Goal: Task Accomplishment & Management: Complete application form

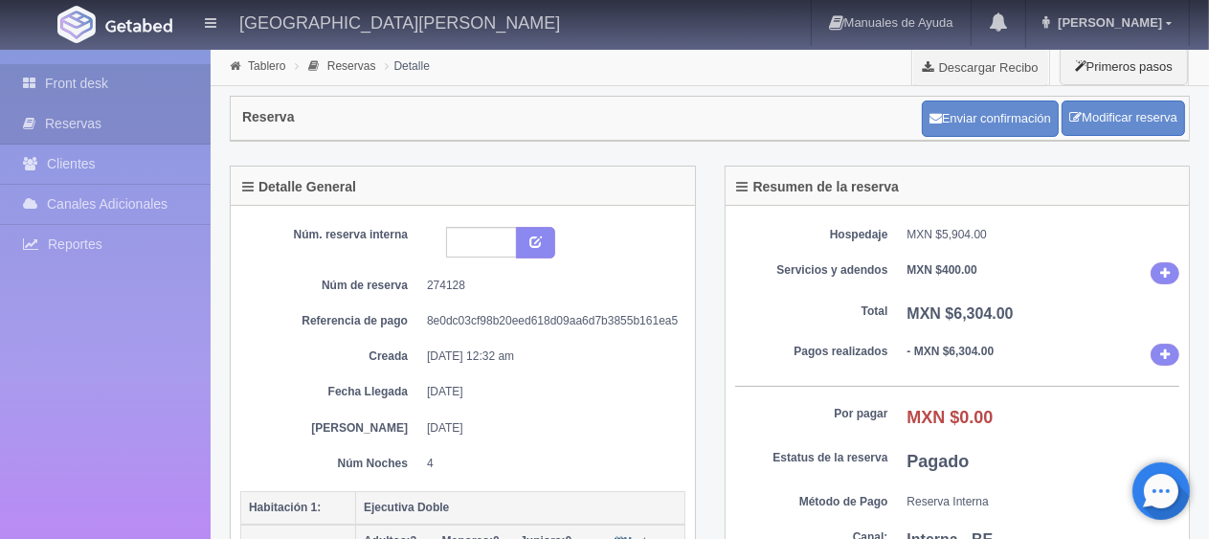
click at [101, 64] on link "Front desk" at bounding box center [105, 83] width 211 height 39
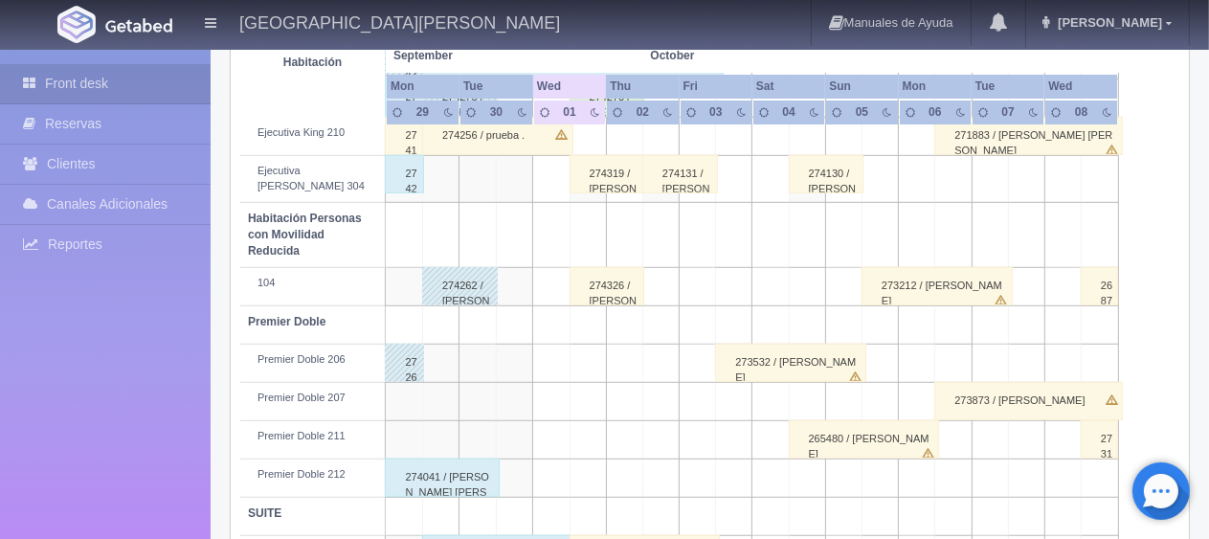
scroll to position [1020, 0]
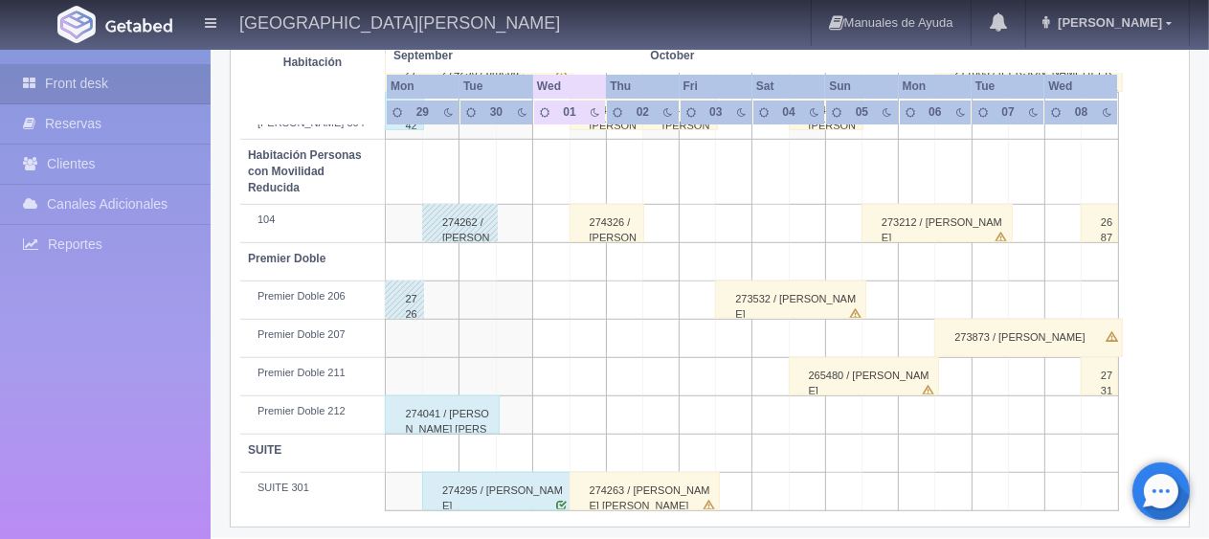
click at [596, 482] on div "274263 / [PERSON_NAME] [PERSON_NAME]" at bounding box center [644, 491] width 151 height 38
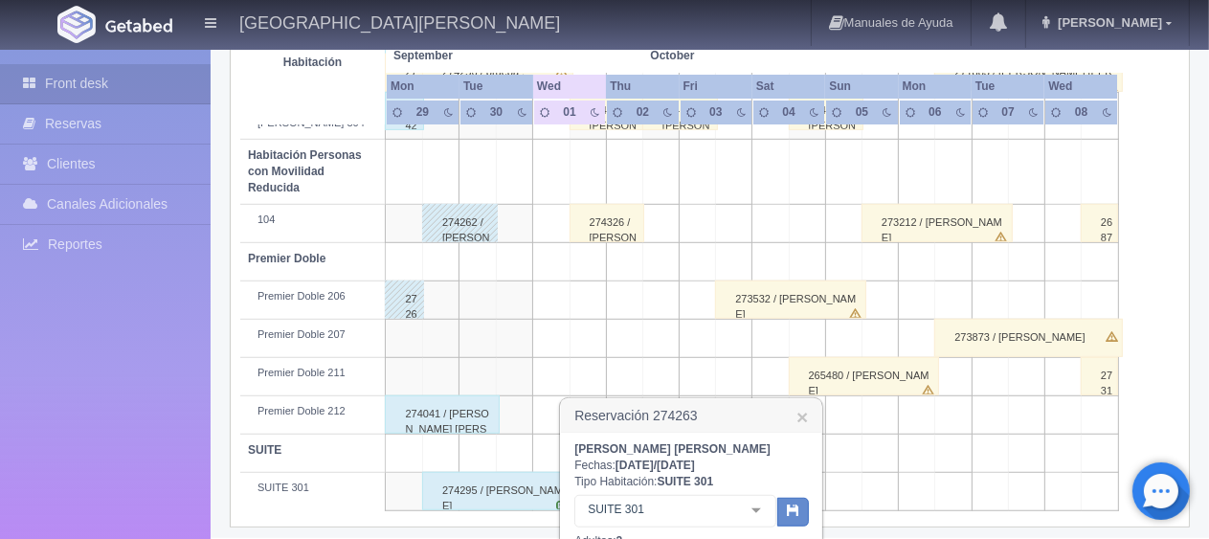
scroll to position [1212, 0]
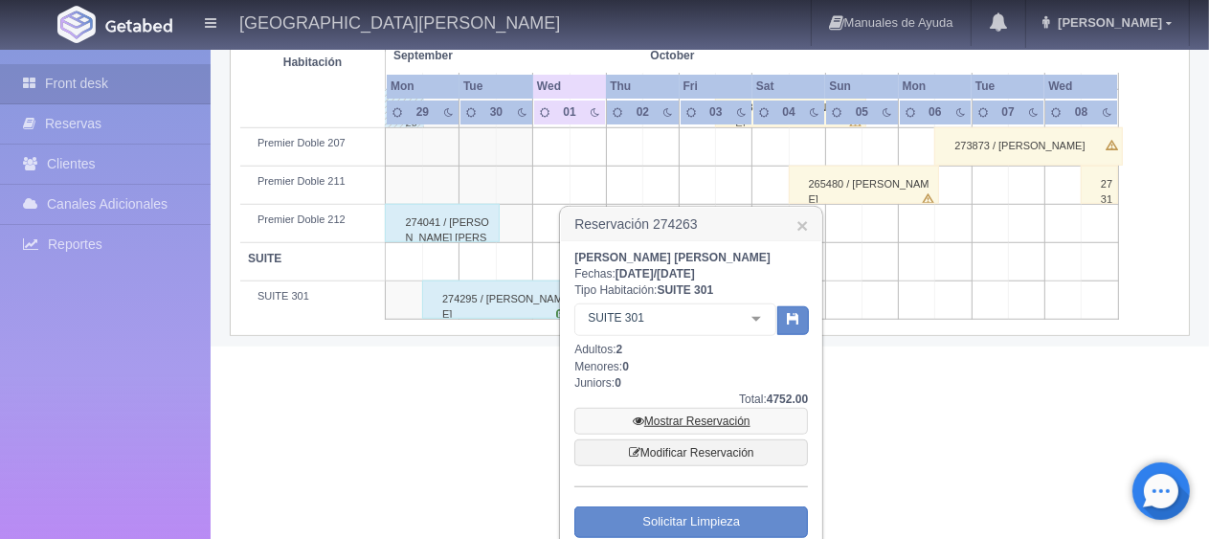
click at [720, 421] on link "Mostrar Reservación" at bounding box center [691, 421] width 234 height 27
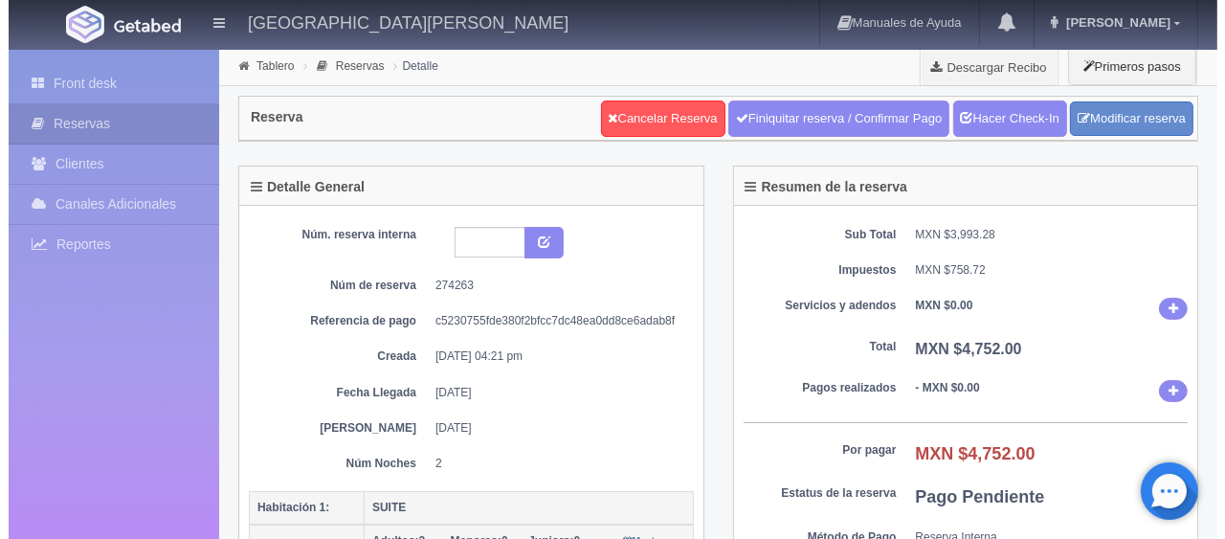
scroll to position [191, 0]
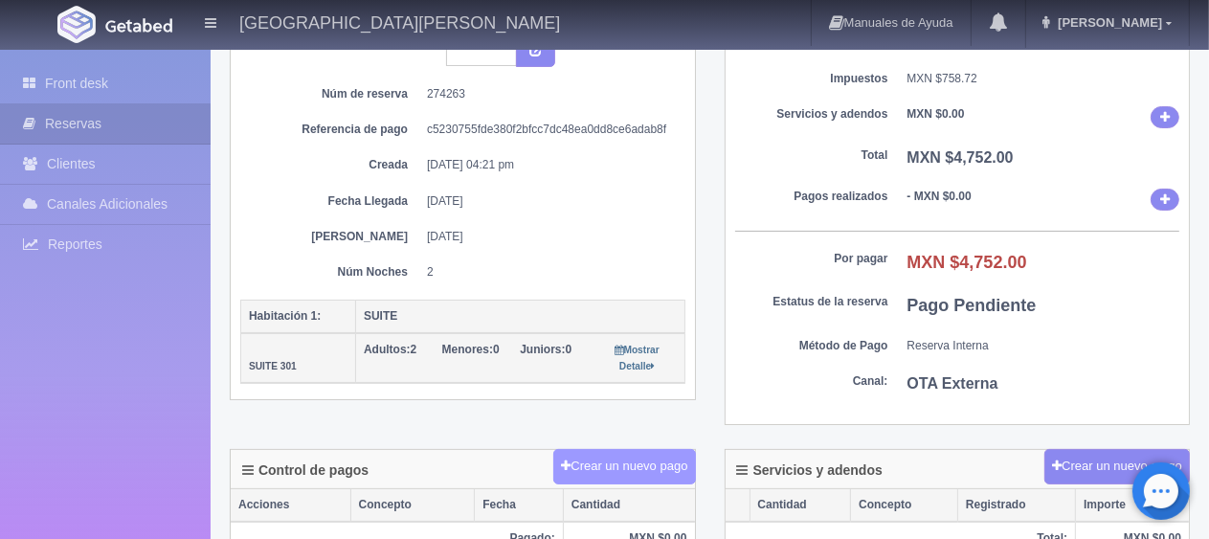
click at [613, 459] on button "Crear un nuevo pago" at bounding box center [624, 466] width 142 height 35
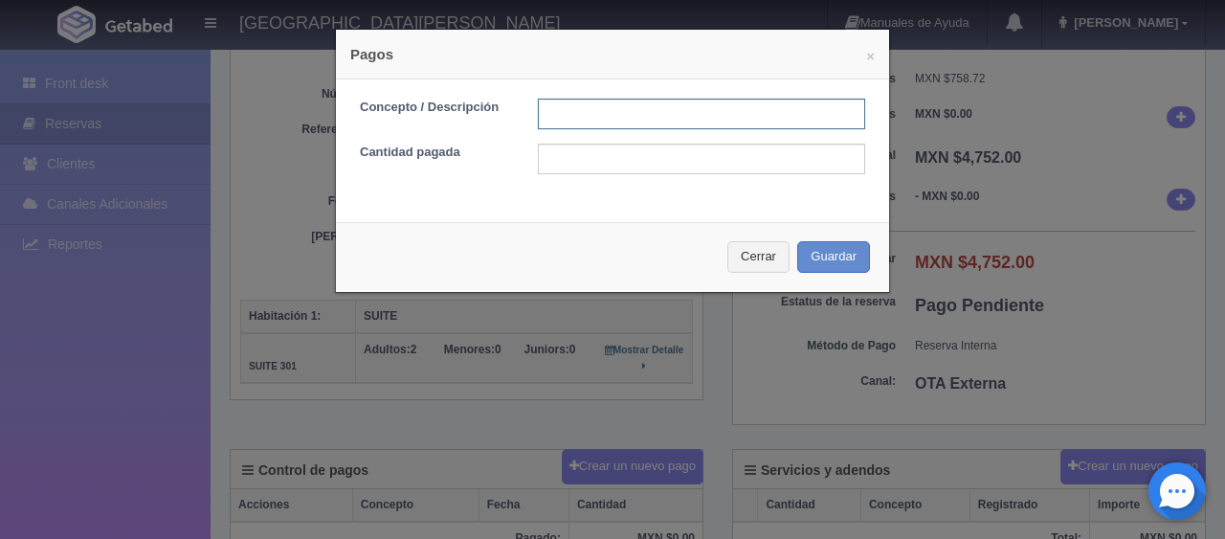
click at [651, 101] on input "text" at bounding box center [701, 114] width 327 height 31
type input "transferencia"
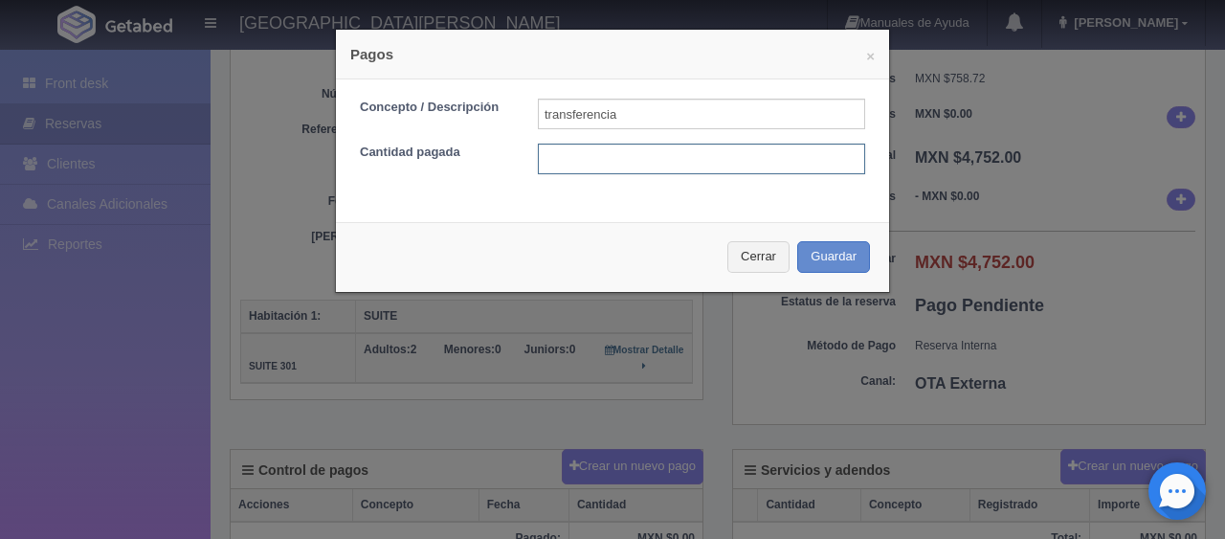
click at [617, 159] on input "text" at bounding box center [701, 159] width 327 height 31
type input "4752"
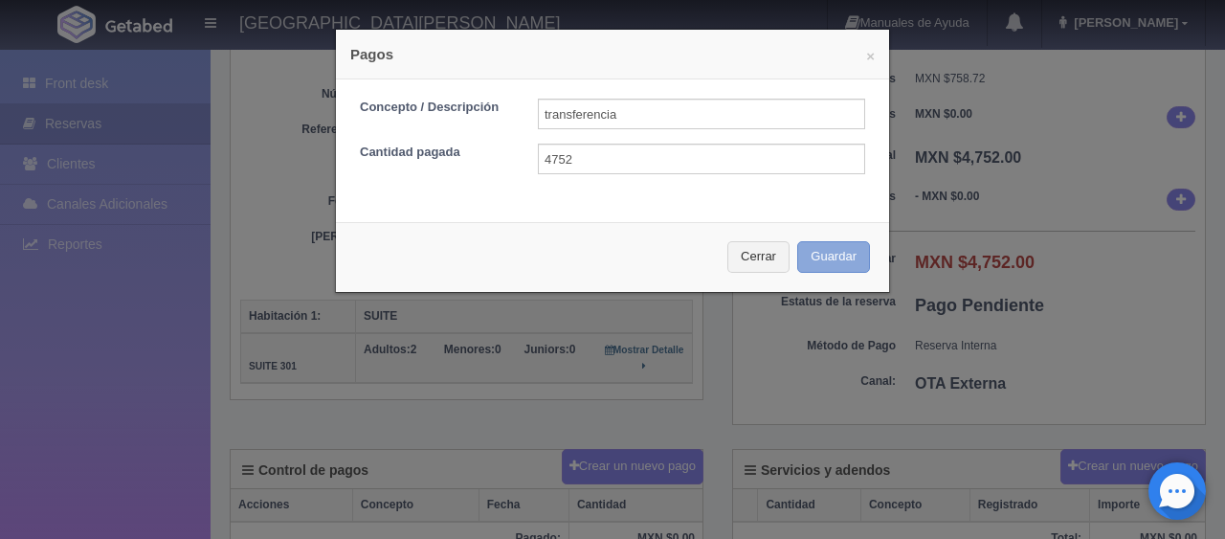
click at [812, 257] on button "Guardar" at bounding box center [833, 257] width 73 height 32
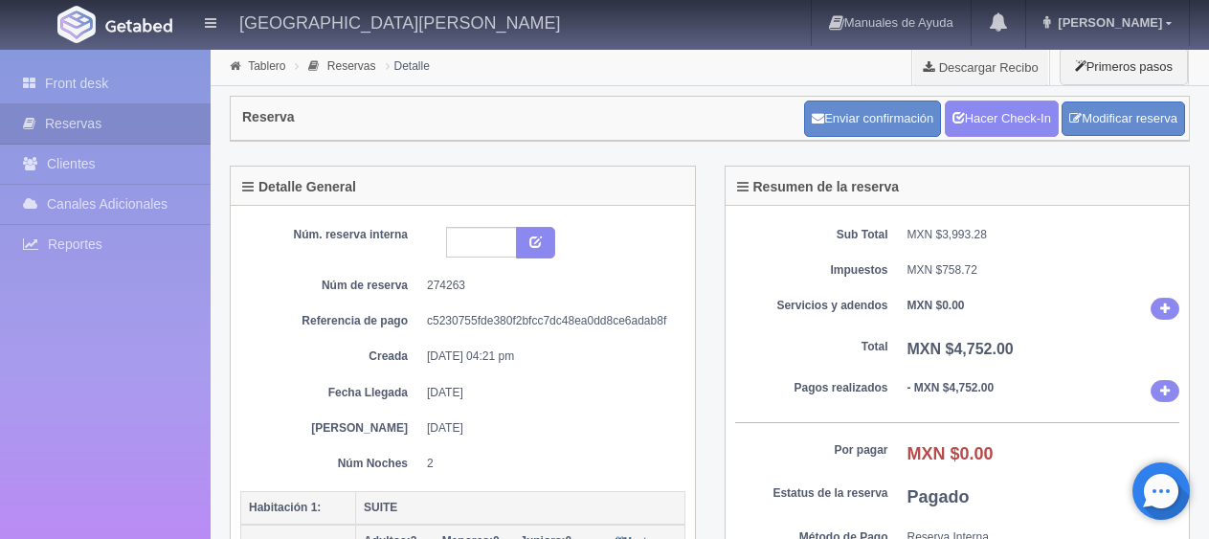
scroll to position [191, 0]
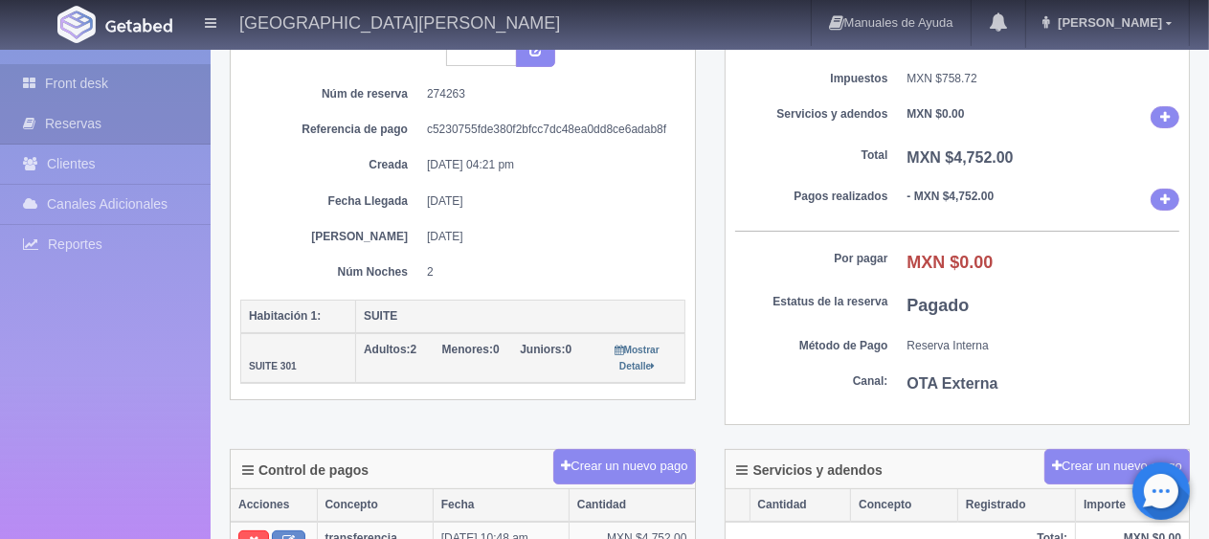
click at [157, 82] on link "Front desk" at bounding box center [105, 83] width 211 height 39
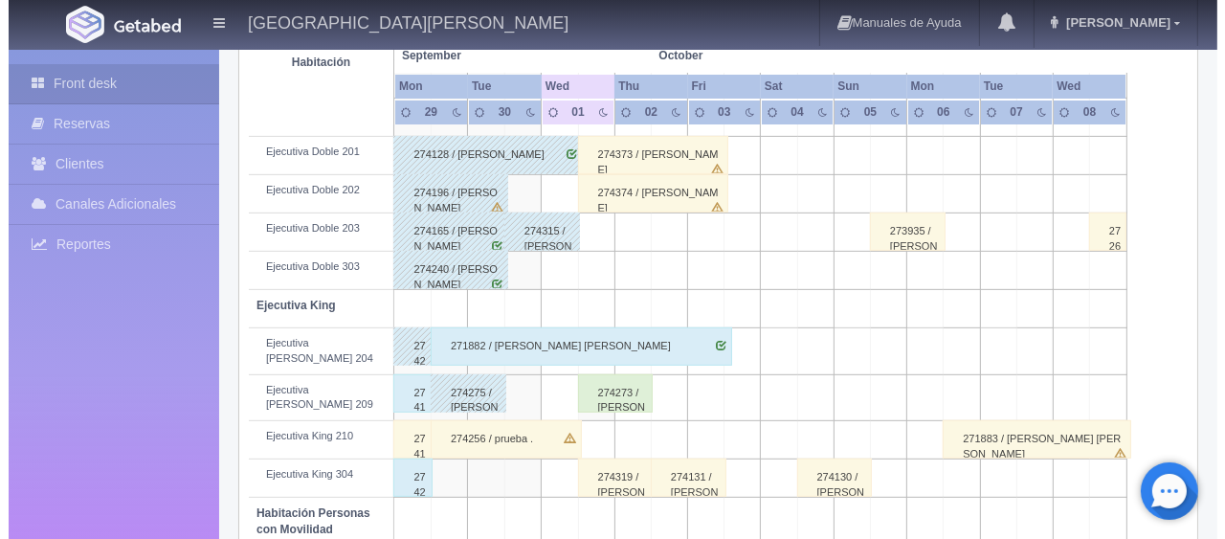
scroll to position [766, 0]
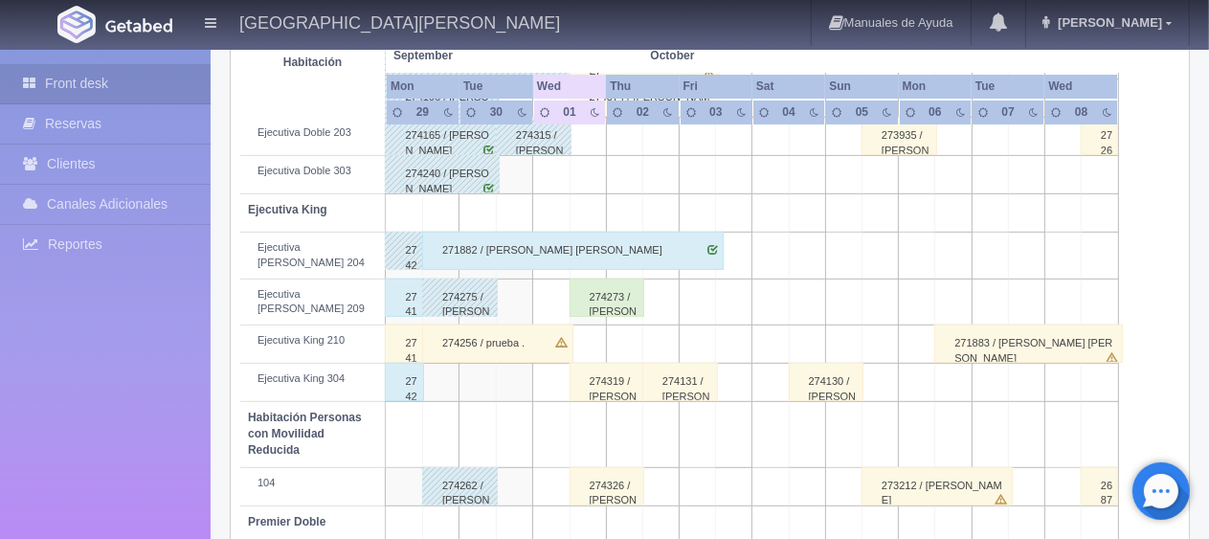
click at [585, 373] on div "274319 / [PERSON_NAME] ." at bounding box center [607, 382] width 76 height 38
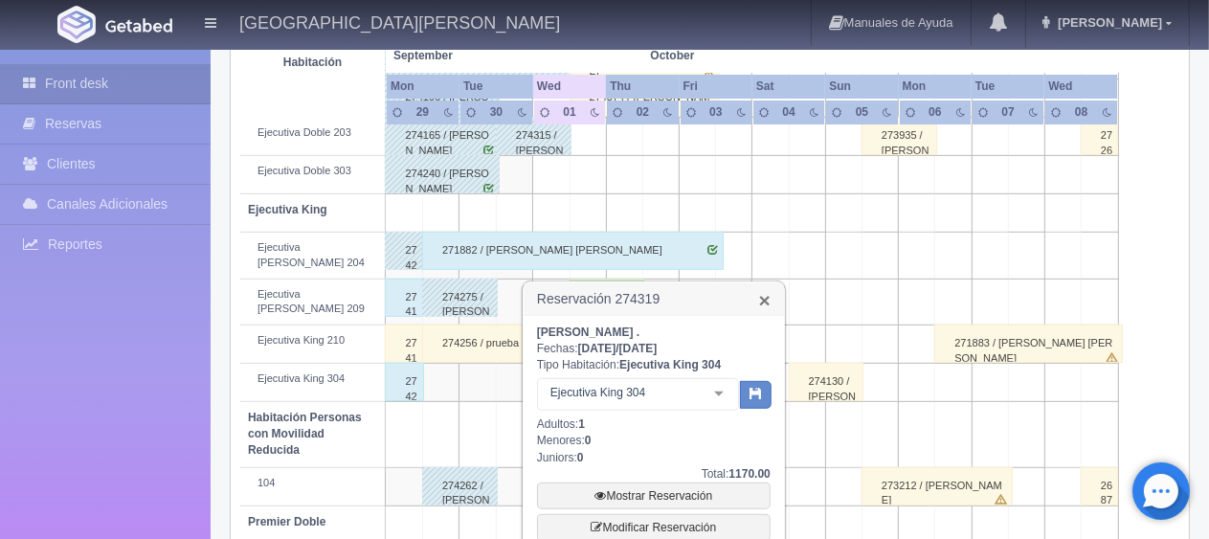
click at [768, 292] on link "×" at bounding box center [764, 300] width 11 height 20
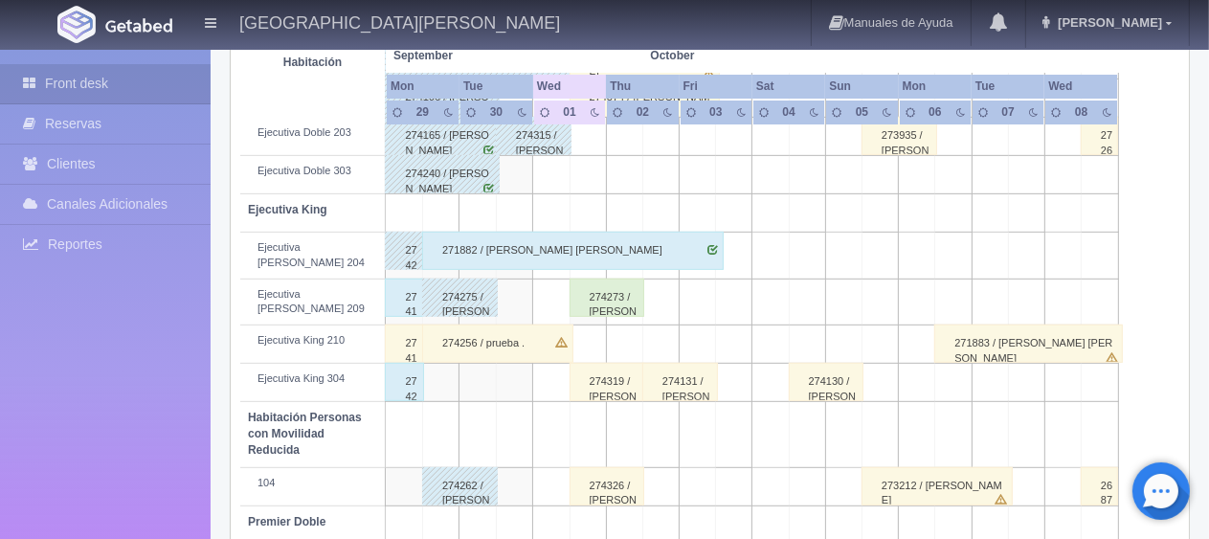
click at [574, 328] on td at bounding box center [587, 344] width 36 height 38
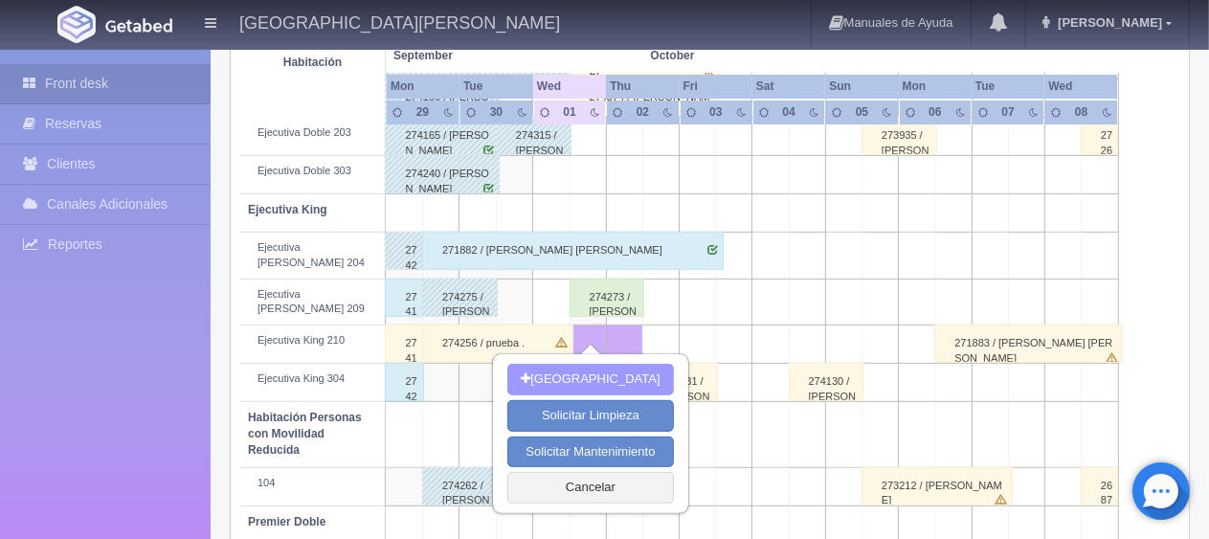
click at [581, 379] on button "[GEOGRAPHIC_DATA]" at bounding box center [590, 380] width 166 height 32
type input "01-10-2025"
type input "02-10-2025"
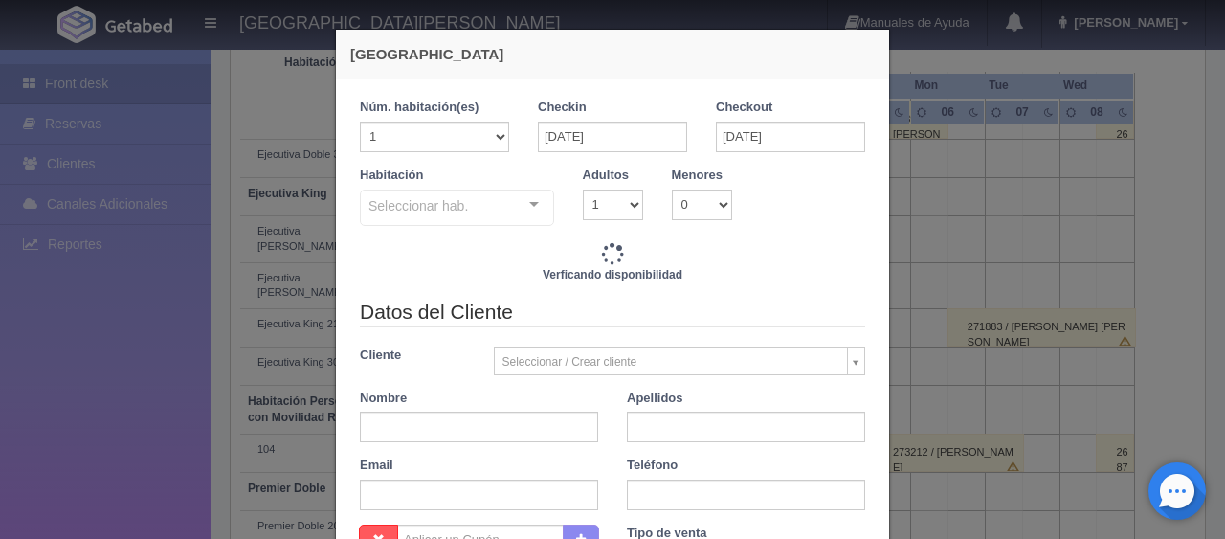
checkbox input "false"
type input "1299.00"
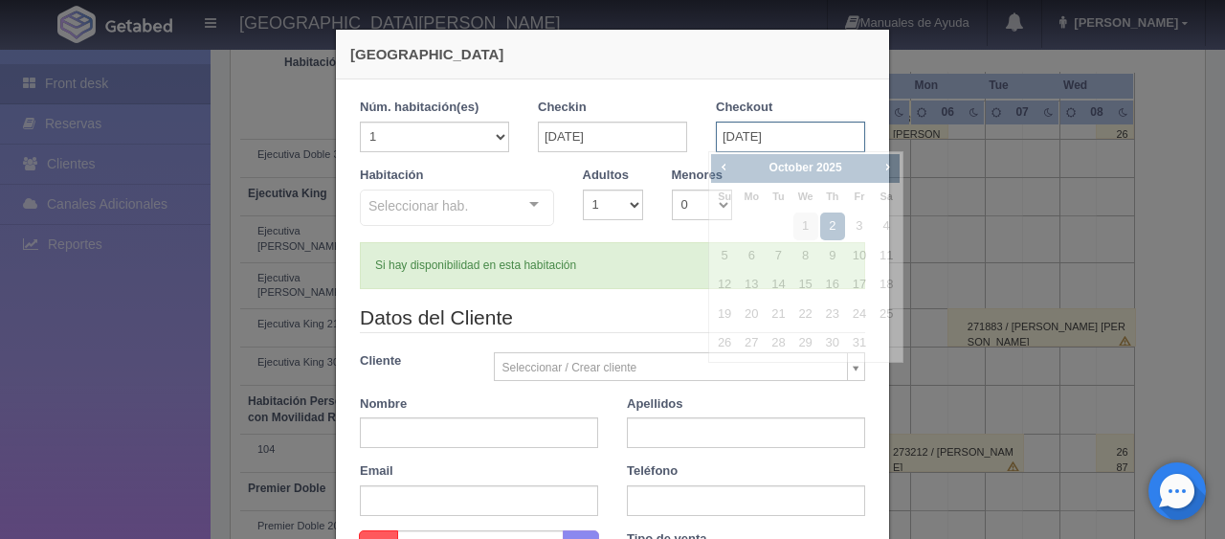
click at [740, 137] on input "02-10-2025" at bounding box center [790, 137] width 149 height 31
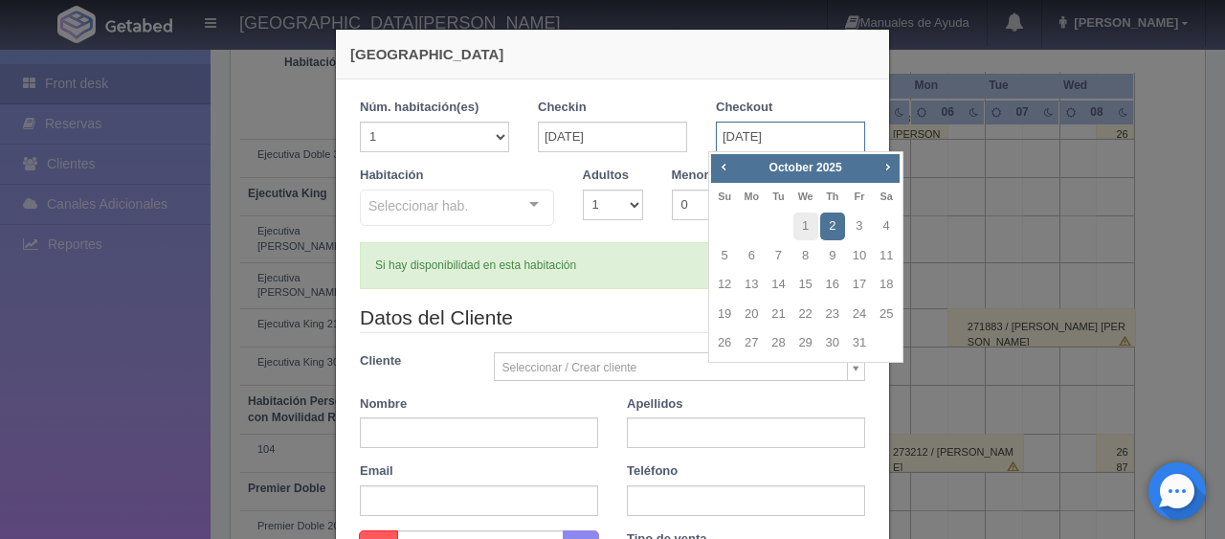
checkbox input "false"
click at [863, 227] on link "3" at bounding box center [859, 226] width 25 height 28
type input "03-10-2025"
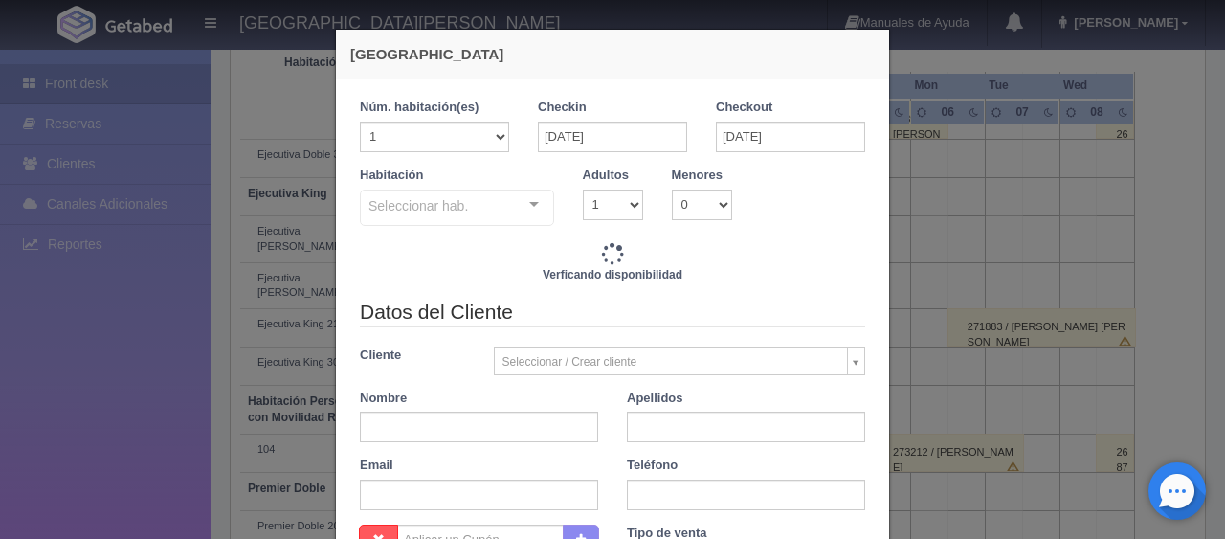
checkbox input "false"
type input "2598.00"
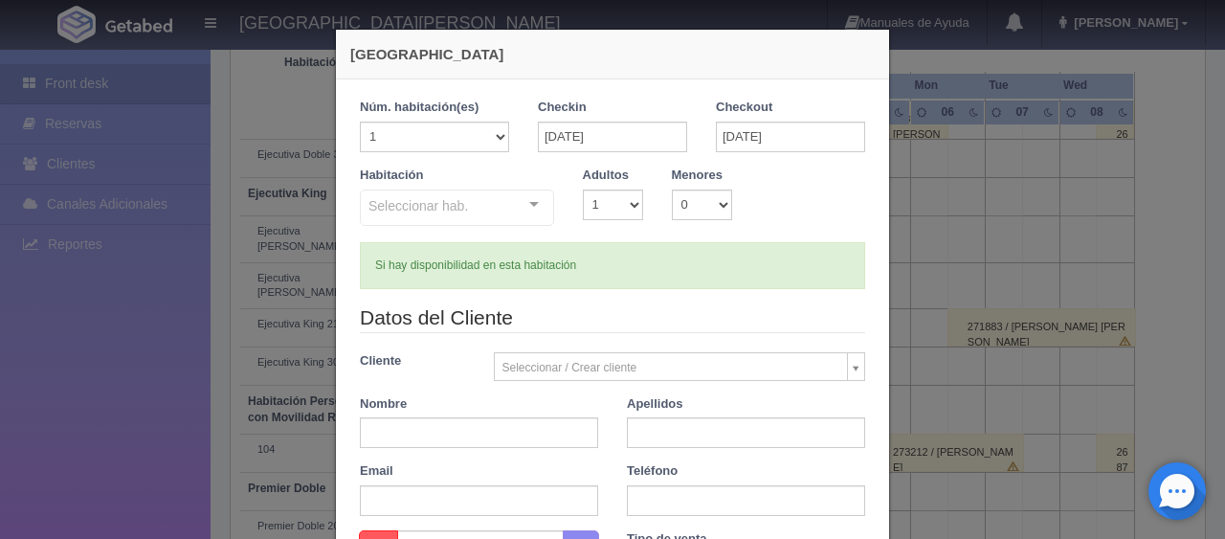
checkbox input "false"
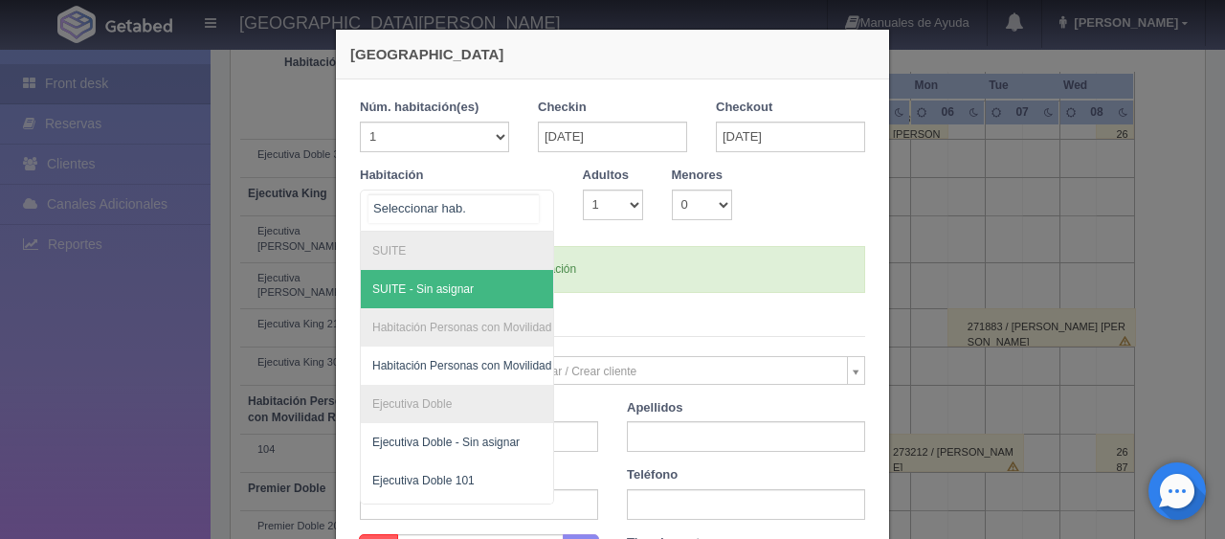
click at [475, 193] on div at bounding box center [457, 211] width 194 height 42
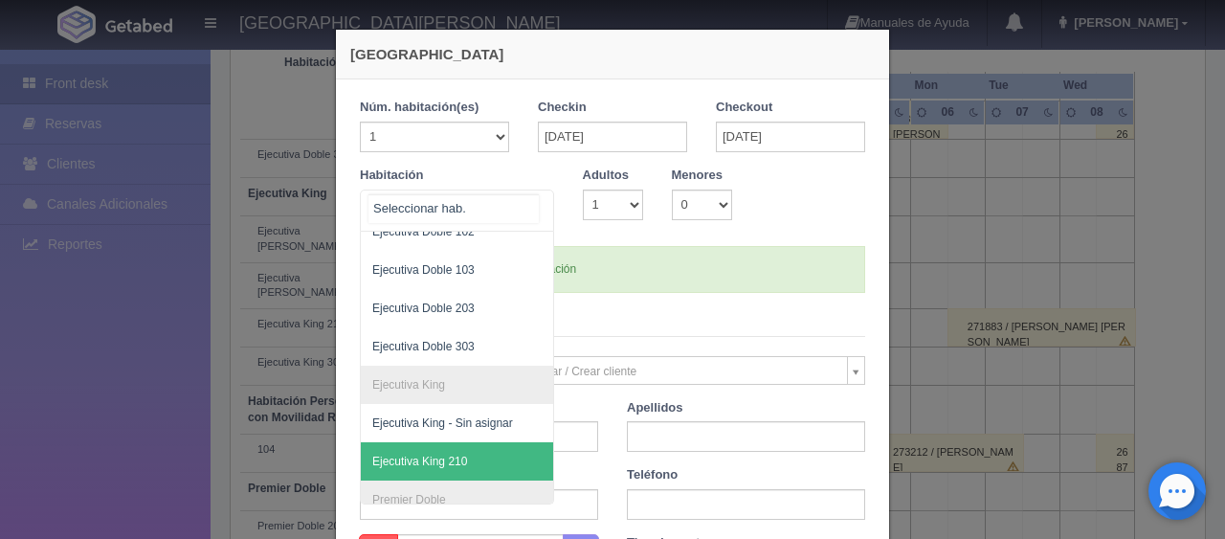
scroll to position [479, 0]
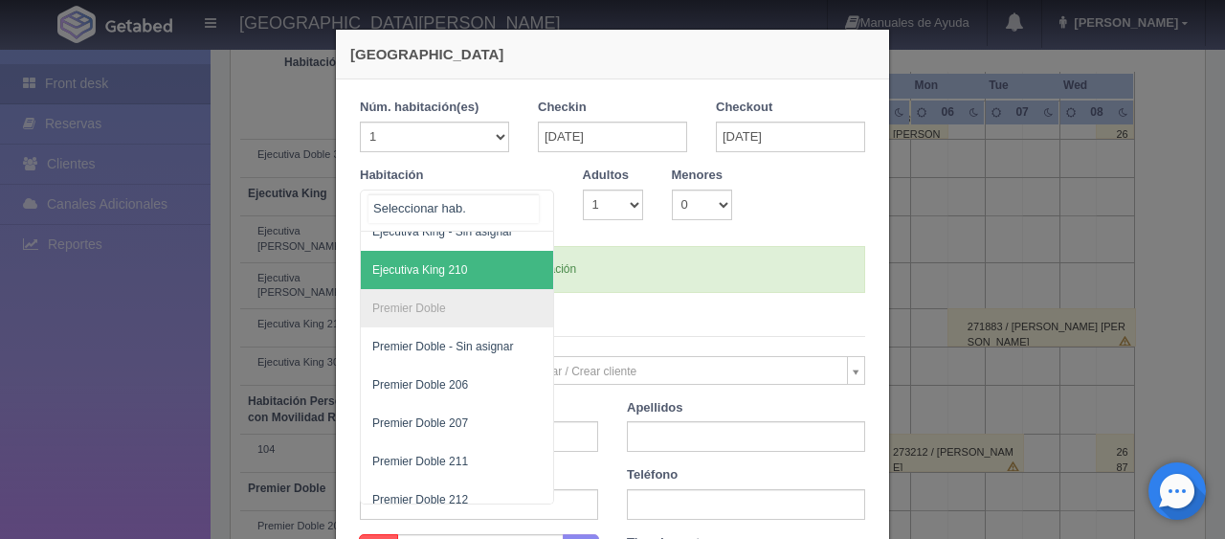
click at [460, 262] on span "Ejecutiva King 210" at bounding box center [522, 270] width 322 height 38
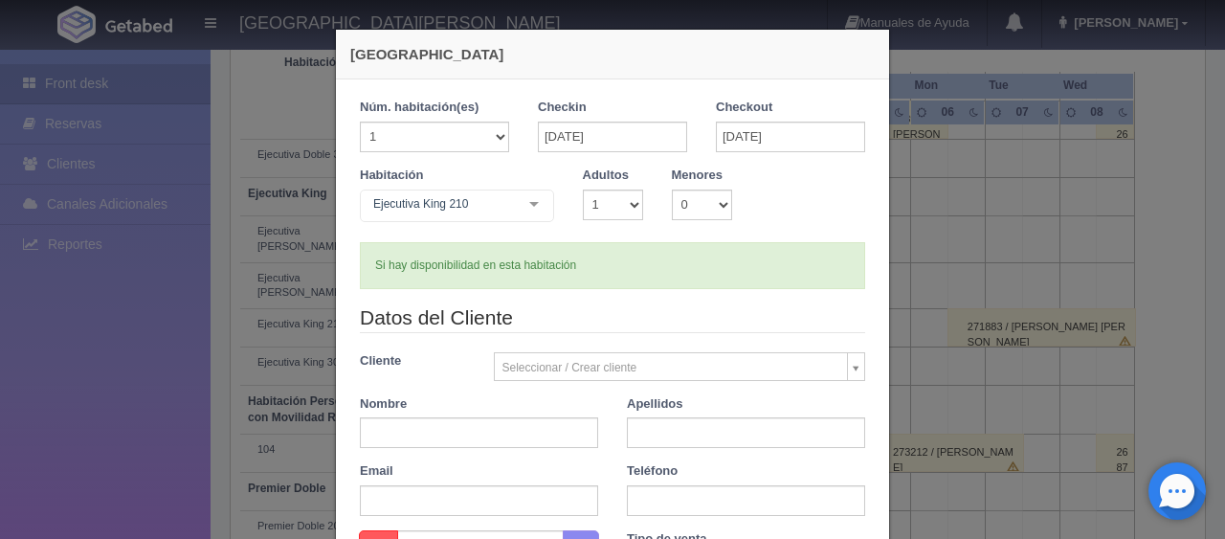
checkbox input "false"
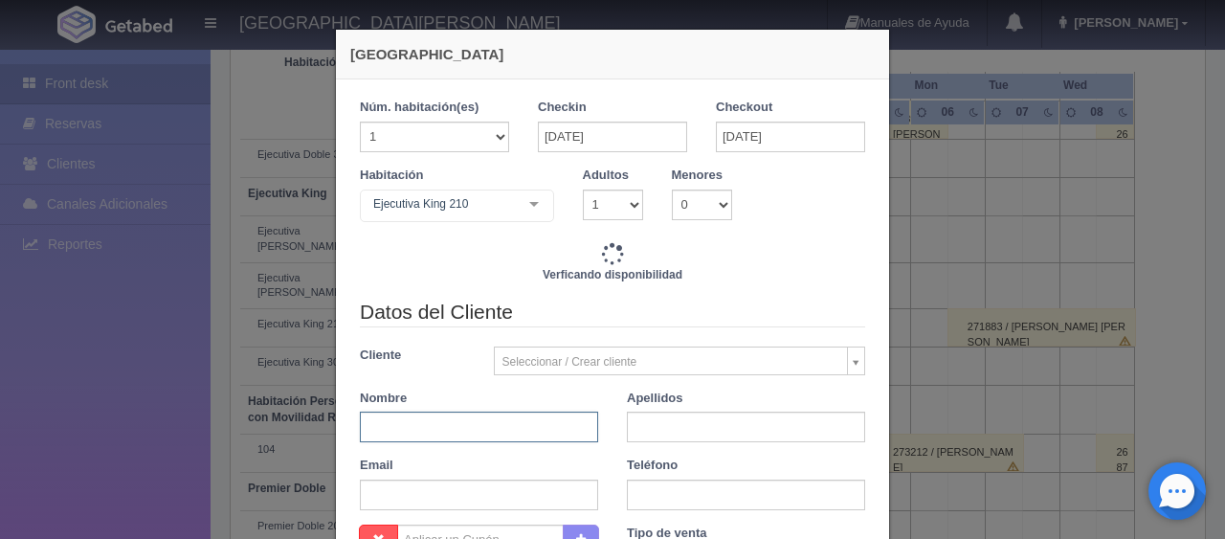
click at [428, 427] on input "text" at bounding box center [479, 427] width 238 height 31
type input "2598.00"
checkbox input "false"
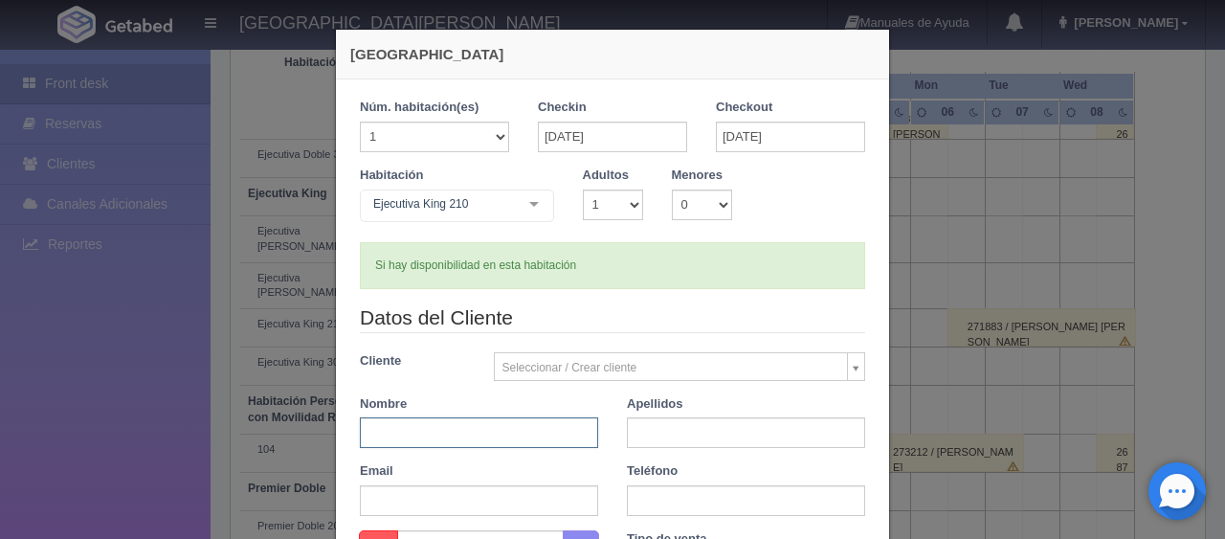
type input "prueba"
click at [637, 442] on input "text" at bounding box center [746, 432] width 238 height 31
type input "."
click at [645, 482] on div "Teléfono" at bounding box center [746, 489] width 267 height 54
click at [643, 496] on input "text" at bounding box center [746, 500] width 238 height 31
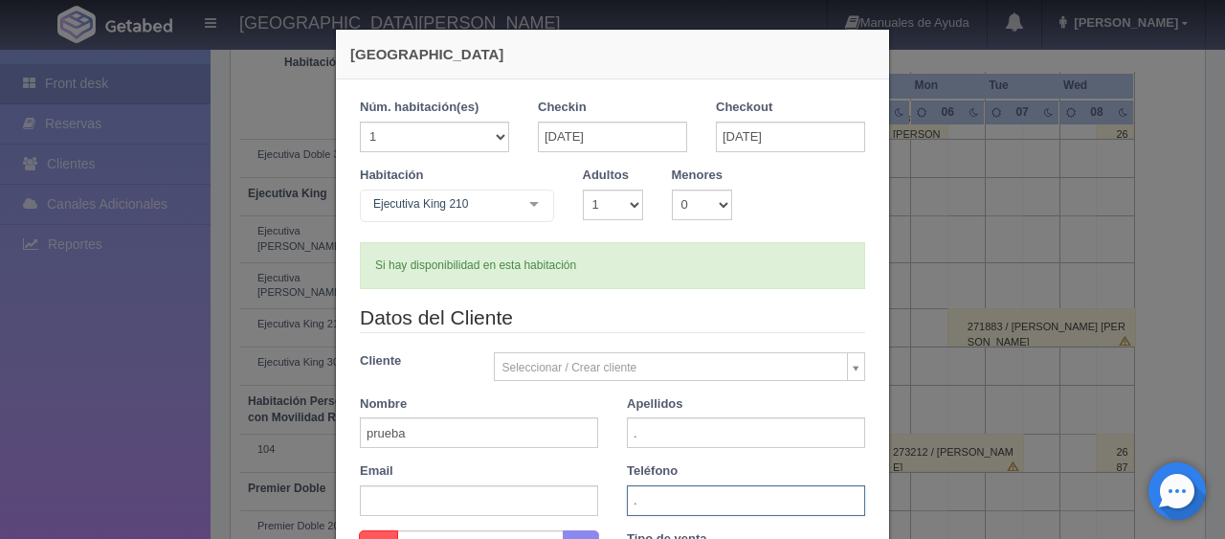
scroll to position [191, 0]
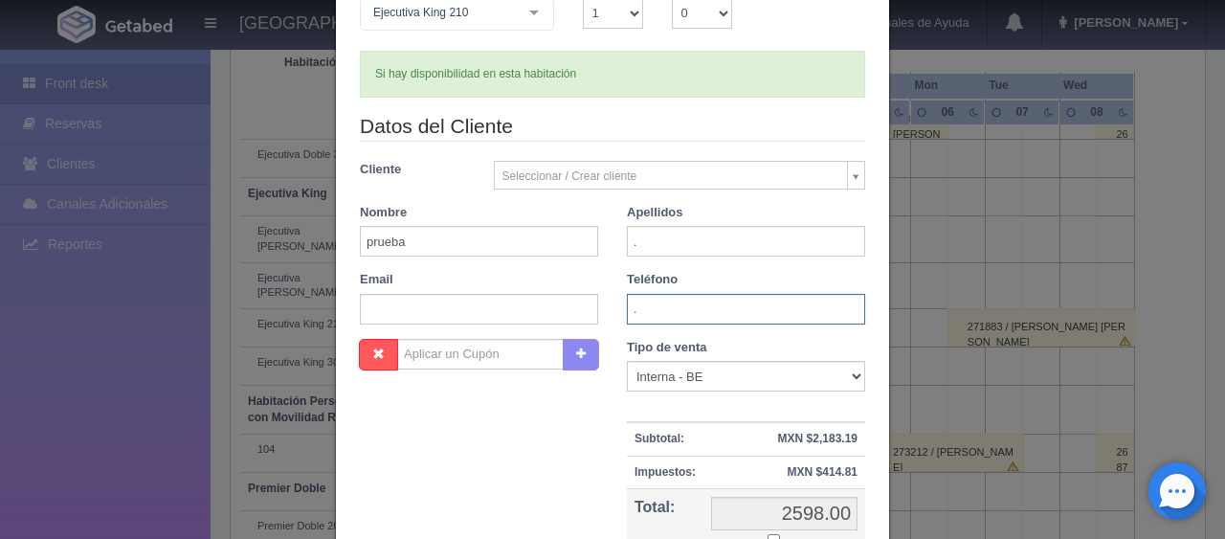
type input "."
click at [647, 375] on select "Correo Electronico Interna - BE Llamada OTA Externa Otro WALK IN" at bounding box center [746, 376] width 238 height 31
select select "other"
click at [627, 361] on select "Correo Electronico Interna - BE Llamada OTA Externa Otro WALK IN" at bounding box center [746, 376] width 238 height 31
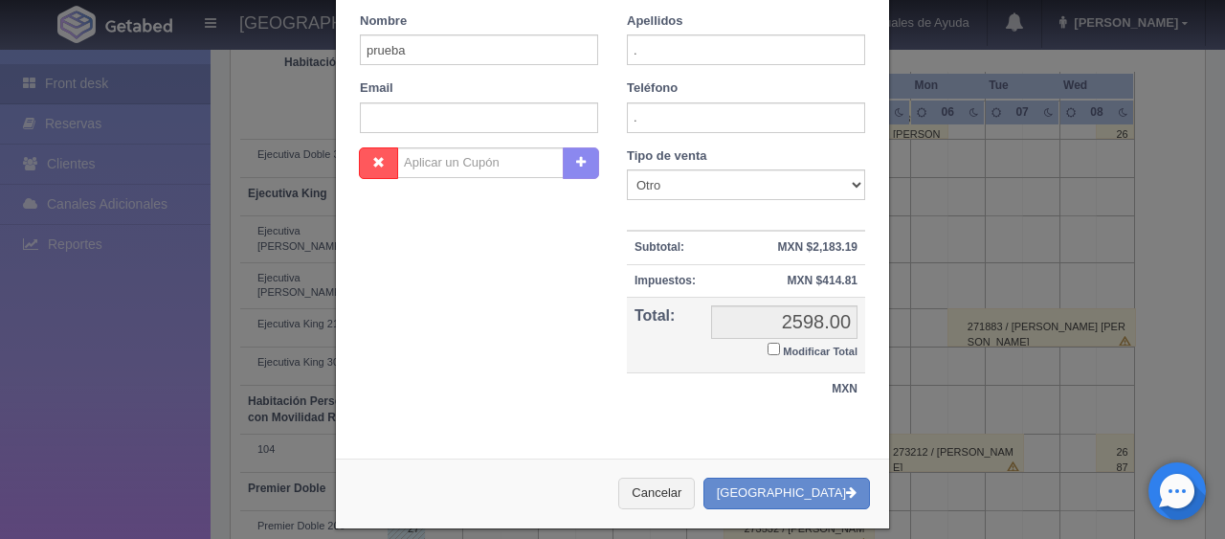
click at [770, 344] on input "Modificar Total" at bounding box center [774, 349] width 12 height 12
checkbox input "true"
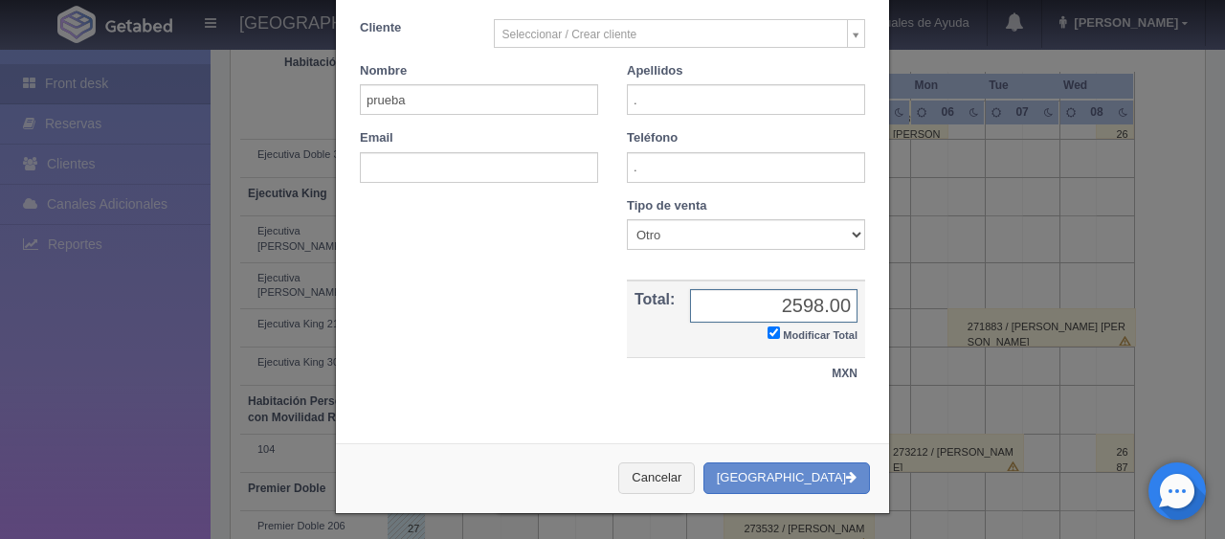
type input "."
type input "0"
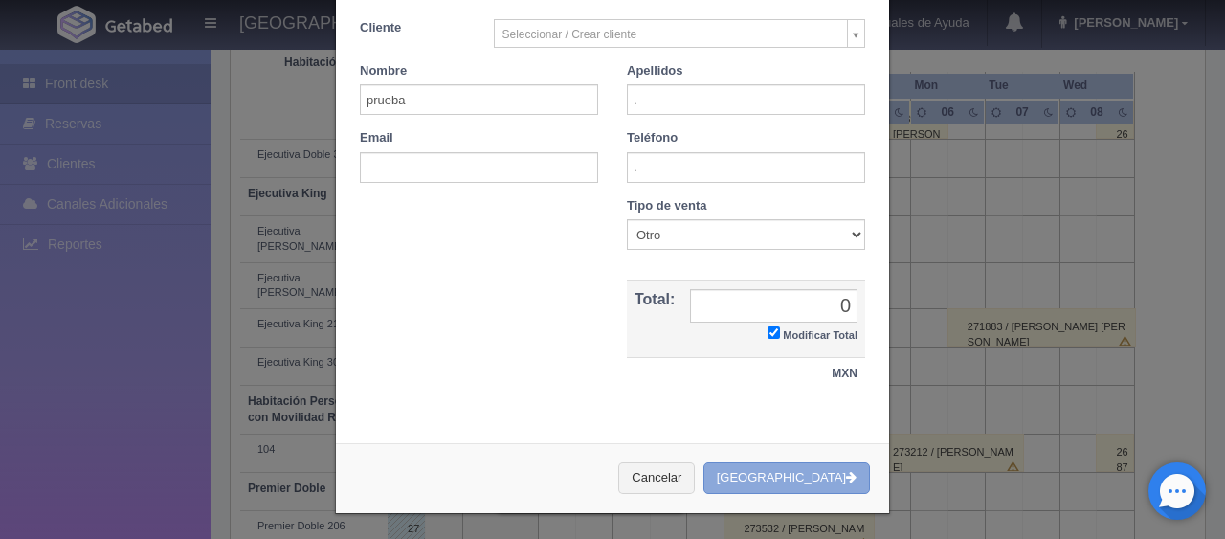
click at [794, 465] on button "[GEOGRAPHIC_DATA]" at bounding box center [786, 478] width 167 height 32
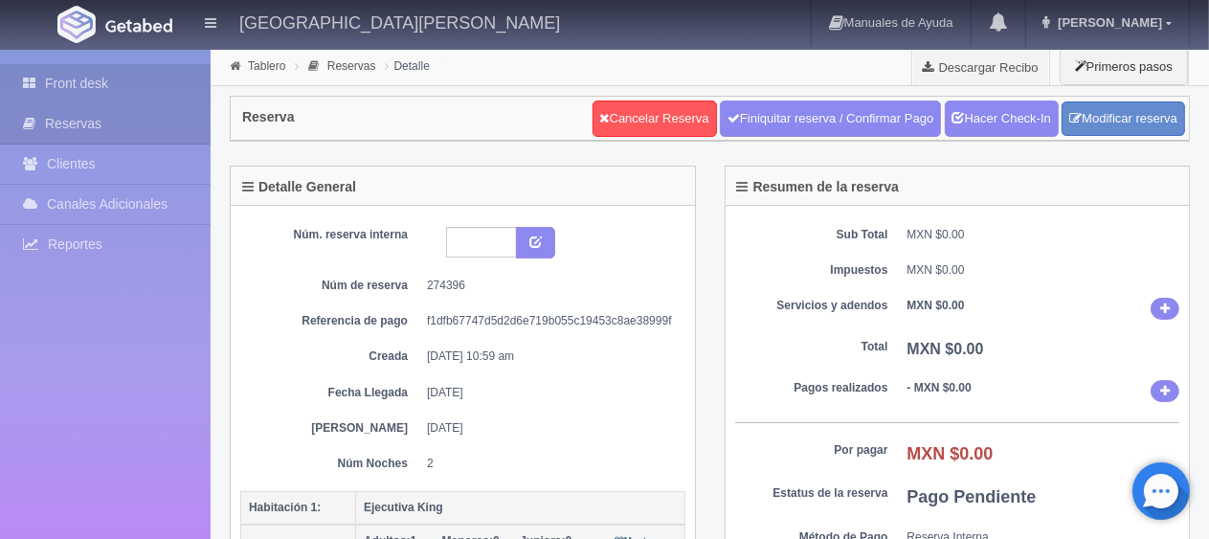
click at [56, 89] on link "Front desk" at bounding box center [105, 83] width 211 height 39
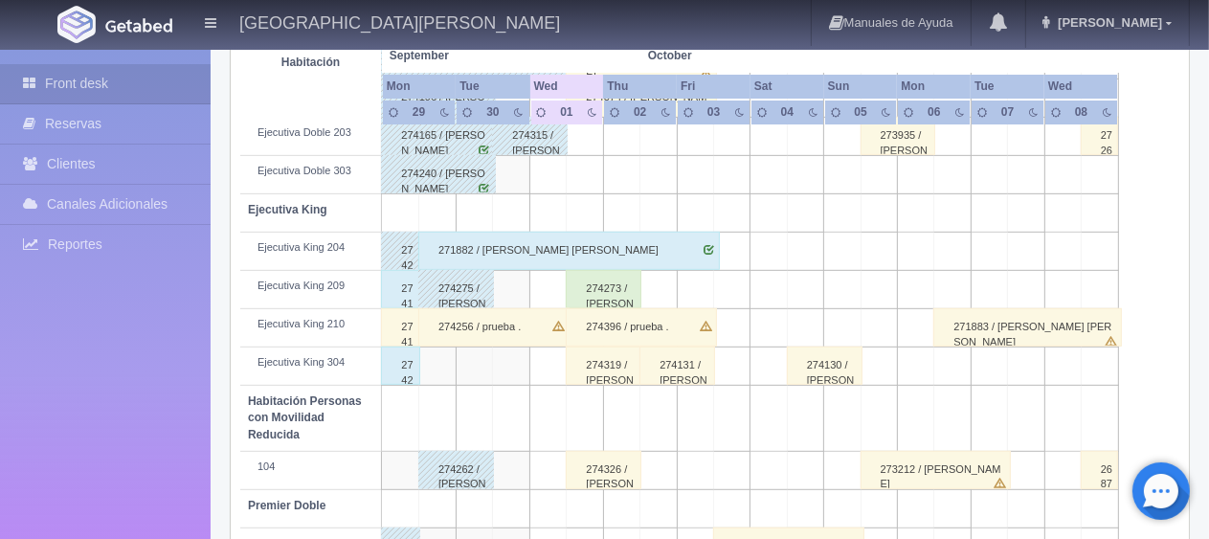
scroll to position [1020, 0]
